Goal: Information Seeking & Learning: Learn about a topic

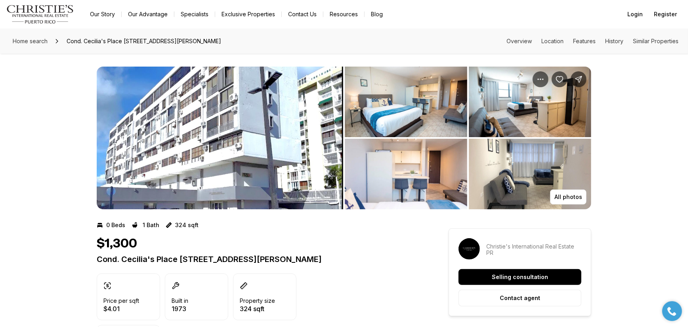
click at [410, 112] on img "View image gallery" at bounding box center [406, 102] width 122 height 71
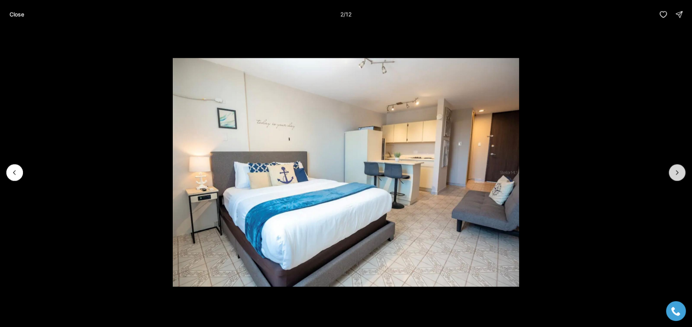
click at [671, 173] on button "Next slide" at bounding box center [677, 172] width 17 height 17
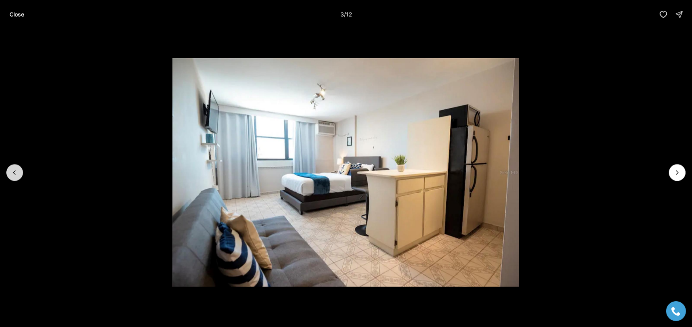
click at [11, 171] on icon "Previous slide" at bounding box center [15, 172] width 8 height 8
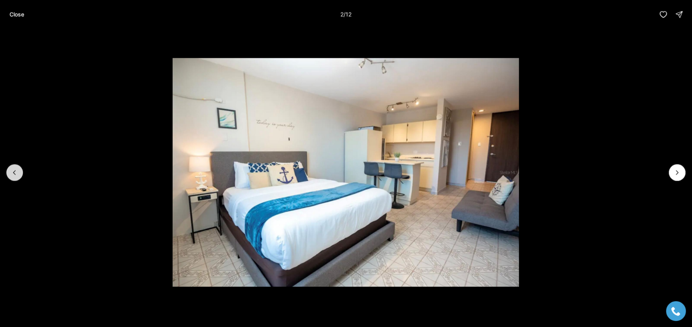
click at [11, 171] on icon "Previous slide" at bounding box center [15, 172] width 8 height 8
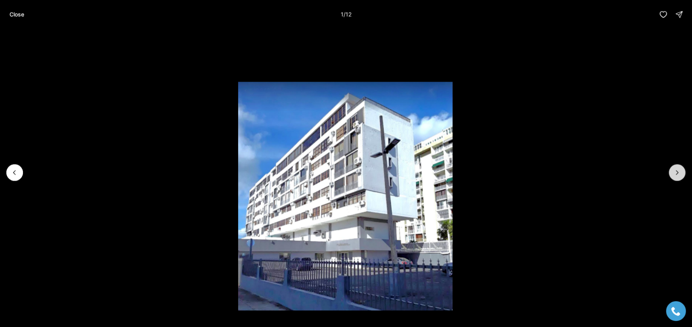
click at [680, 173] on icon "Next slide" at bounding box center [677, 172] width 8 height 8
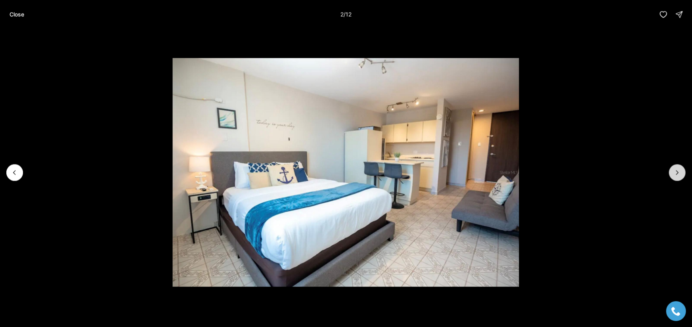
click at [680, 173] on icon "Next slide" at bounding box center [677, 172] width 8 height 8
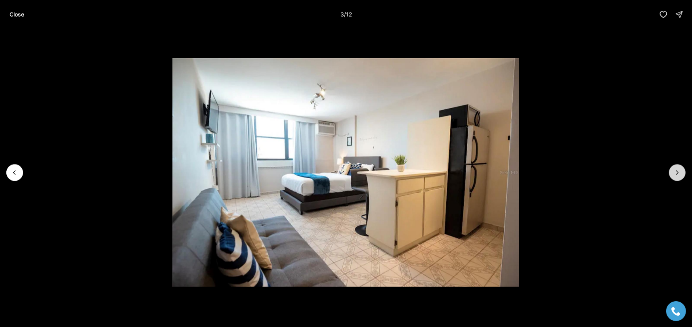
click at [679, 173] on icon "Next slide" at bounding box center [677, 172] width 8 height 8
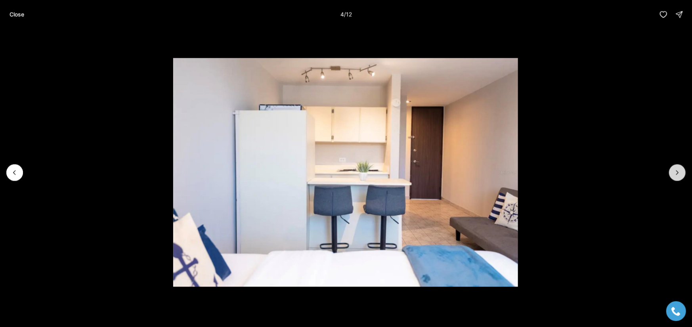
click at [679, 173] on icon "Next slide" at bounding box center [677, 172] width 8 height 8
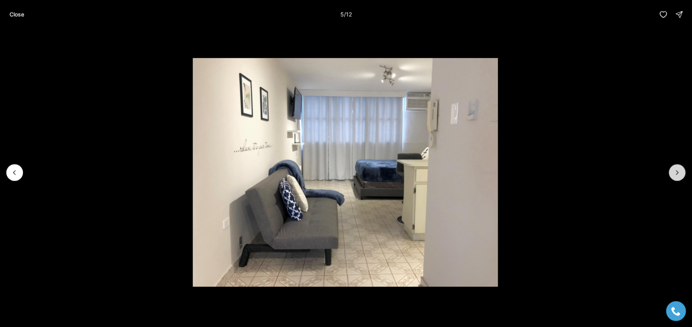
click at [678, 173] on icon "Next slide" at bounding box center [677, 172] width 8 height 8
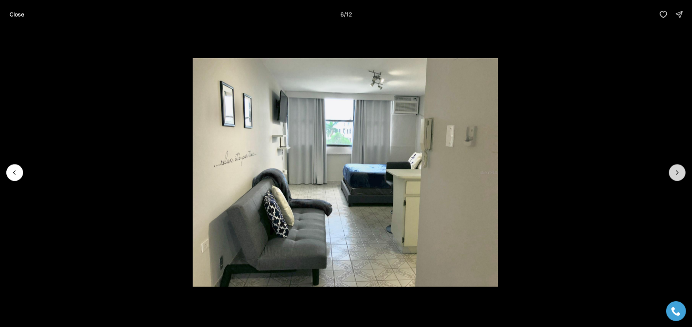
click at [678, 173] on icon "Next slide" at bounding box center [677, 172] width 8 height 8
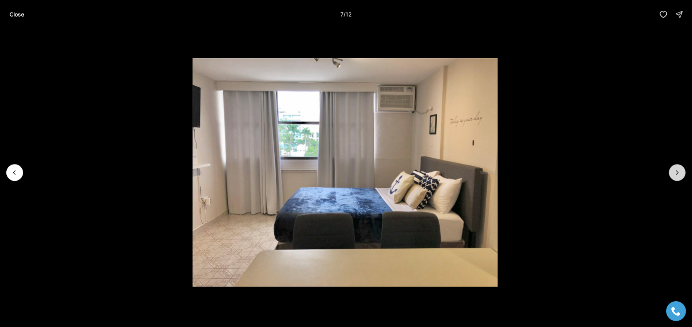
click at [678, 174] on icon "Next slide" at bounding box center [677, 172] width 8 height 8
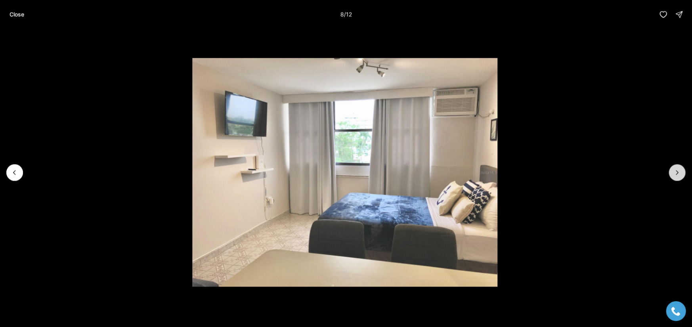
click at [678, 174] on icon "Next slide" at bounding box center [677, 172] width 8 height 8
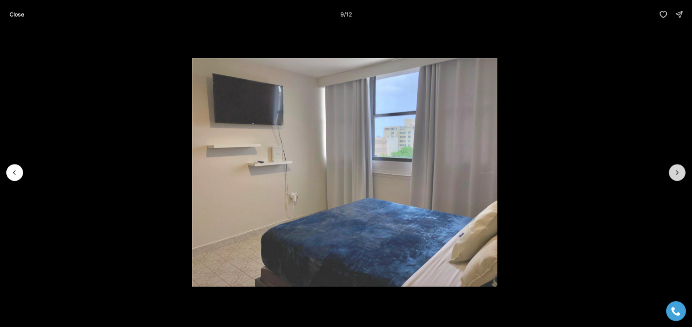
click at [678, 174] on icon "Next slide" at bounding box center [677, 172] width 8 height 8
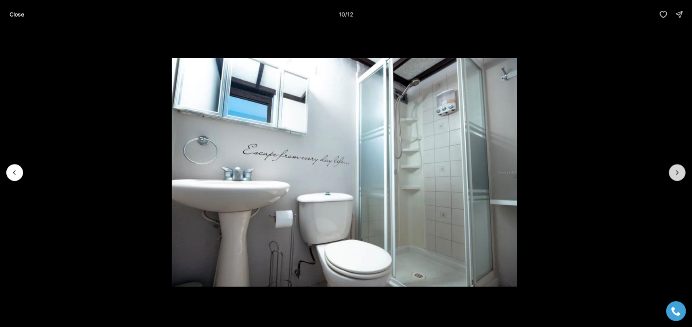
click at [678, 174] on icon "Next slide" at bounding box center [677, 172] width 8 height 8
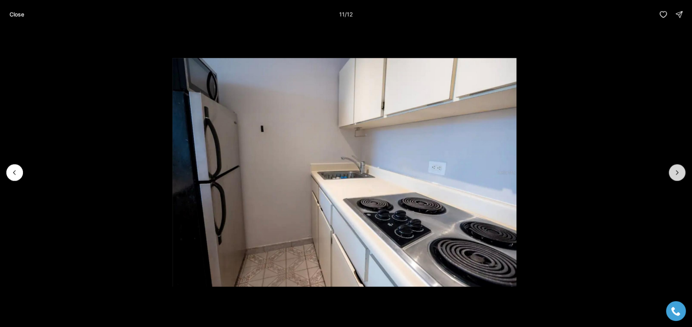
click at [678, 174] on icon "Next slide" at bounding box center [677, 172] width 8 height 8
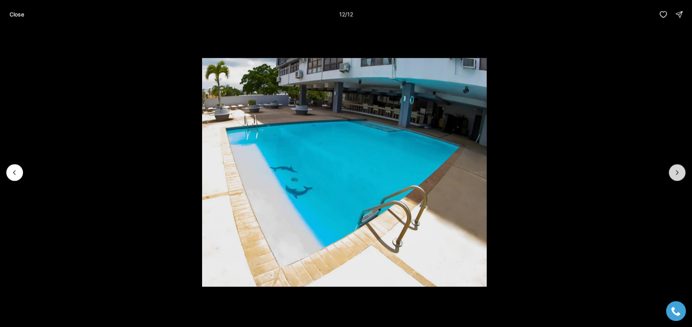
click at [678, 174] on div at bounding box center [677, 172] width 17 height 17
click at [20, 12] on p "Close" at bounding box center [17, 14] width 15 height 6
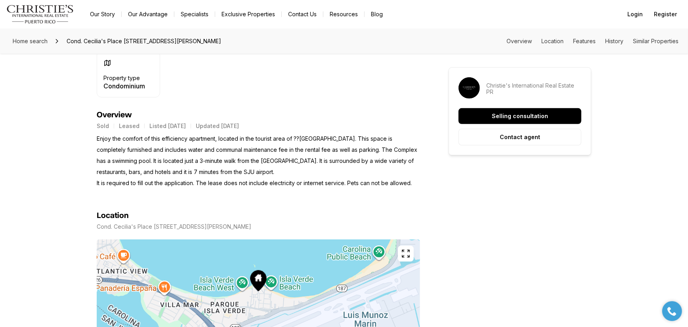
scroll to position [198, 0]
